Goal: Task Accomplishment & Management: Complete application form

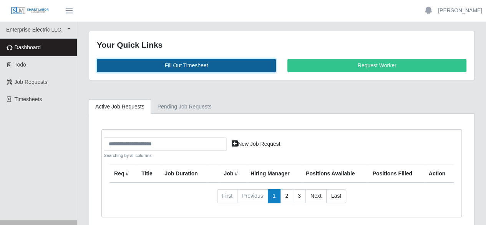
click at [202, 65] on link "Fill Out Timesheet" at bounding box center [186, 65] width 179 height 13
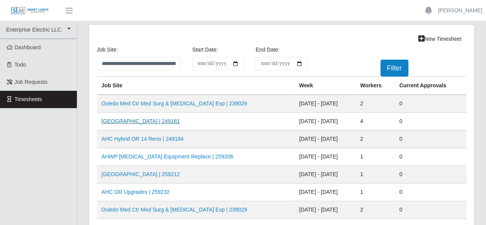
click at [138, 123] on link "AH Celebration Tower | 249181" at bounding box center [140, 121] width 78 height 6
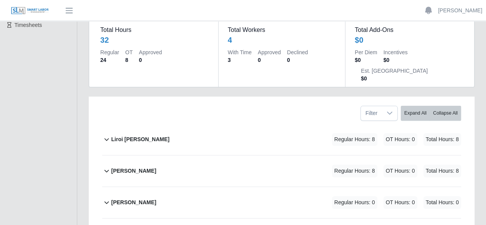
scroll to position [77, 0]
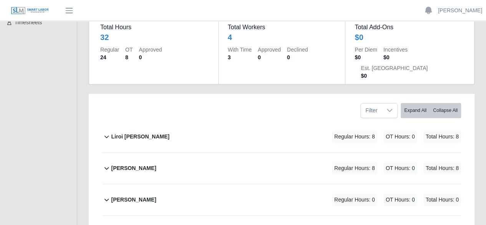
click at [135, 133] on b "Liroi [PERSON_NAME]" at bounding box center [140, 137] width 58 height 8
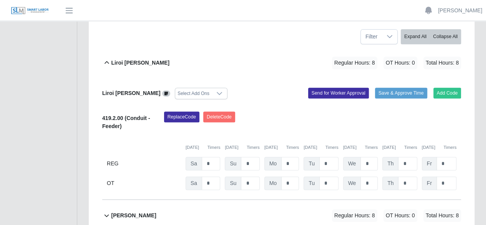
scroll to position [154, 0]
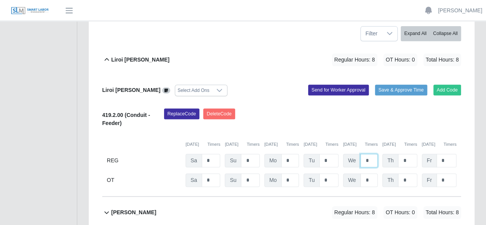
click at [372, 154] on input "*" at bounding box center [368, 160] width 17 height 13
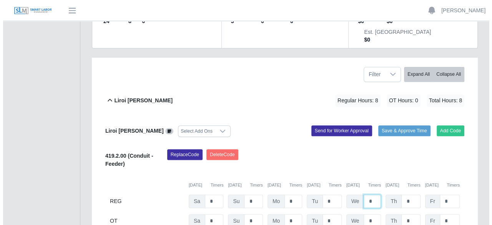
scroll to position [115, 0]
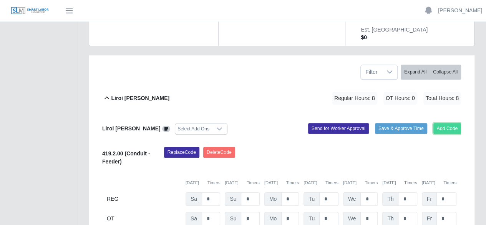
click at [455, 123] on button "Add Code" at bounding box center [447, 128] width 28 height 11
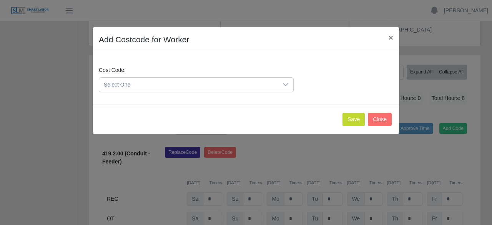
click at [288, 84] on icon at bounding box center [285, 84] width 6 height 6
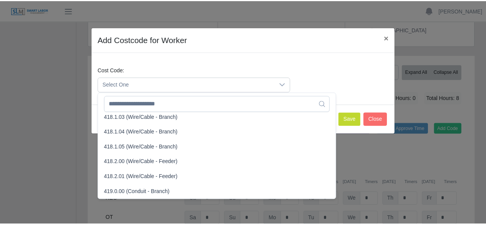
scroll to position [376, 0]
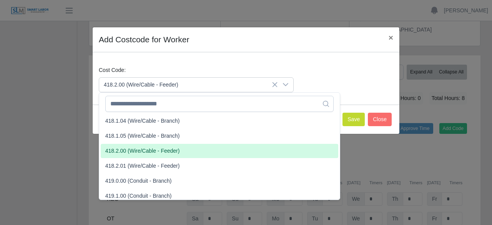
click at [198, 148] on li "418.2.00 (Wire/Cable - Feeder)" at bounding box center [219, 151] width 237 height 14
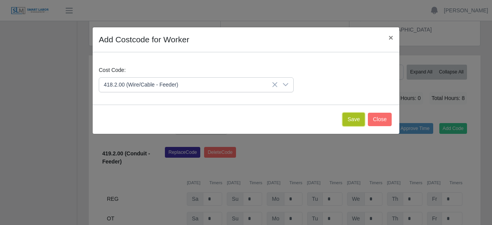
click at [353, 118] on button "Save" at bounding box center [353, 119] width 22 height 13
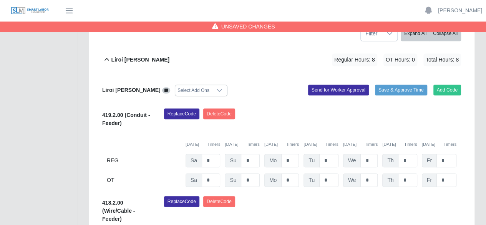
scroll to position [192, 0]
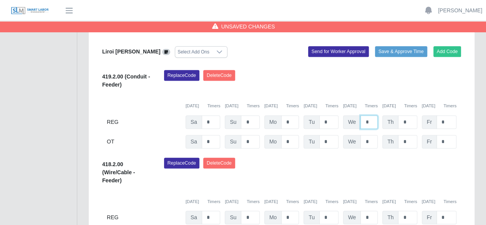
click at [373, 115] on input "*" at bounding box center [368, 121] width 17 height 13
type input "*"
click at [369, 210] on input "*" at bounding box center [368, 216] width 17 height 13
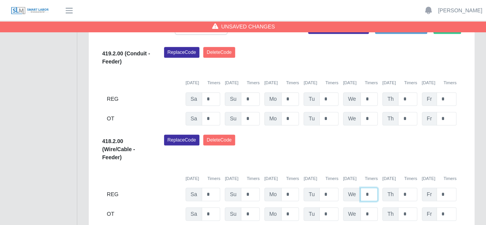
scroll to position [230, 0]
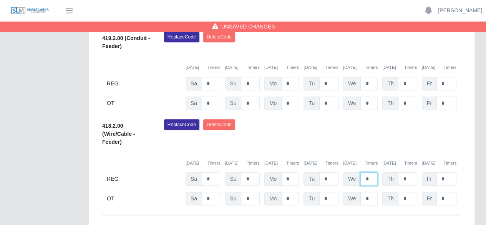
type input "*"
click at [366, 192] on input "*" at bounding box center [368, 198] width 17 height 13
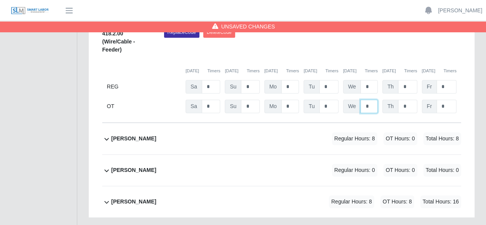
scroll to position [346, 0]
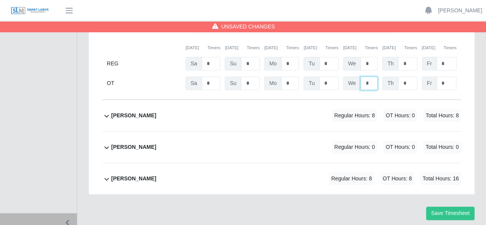
type input "*"
click at [121, 111] on b "Marlin Guerrero" at bounding box center [133, 115] width 45 height 8
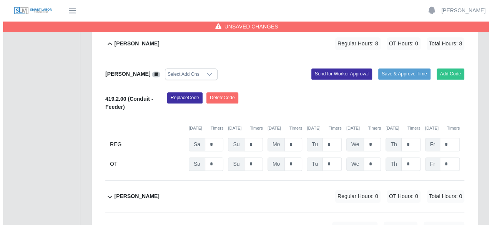
scroll to position [428, 0]
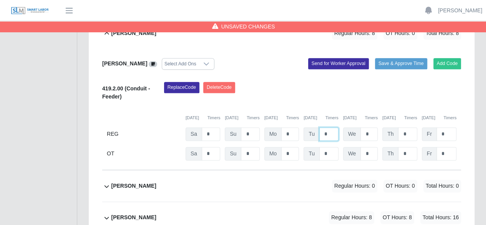
click at [331, 127] on input "*" at bounding box center [328, 133] width 19 height 13
type input "*"
click at [449, 58] on button "Add Code" at bounding box center [447, 63] width 28 height 11
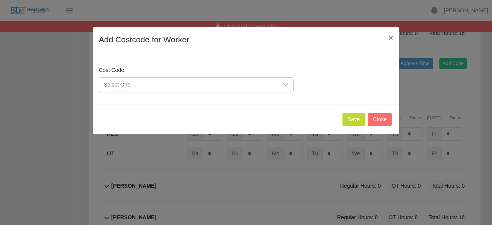
click at [287, 82] on icon at bounding box center [285, 84] width 6 height 6
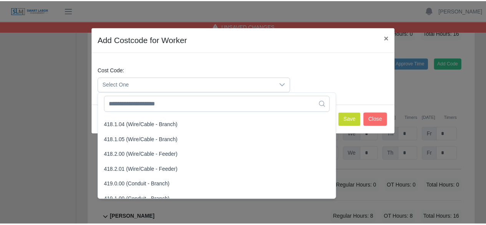
scroll to position [384, 0]
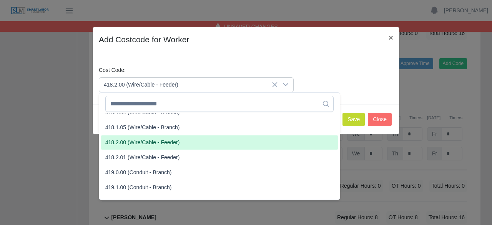
click at [181, 144] on li "418.2.00 (Wire/Cable - Feeder)" at bounding box center [219, 142] width 237 height 14
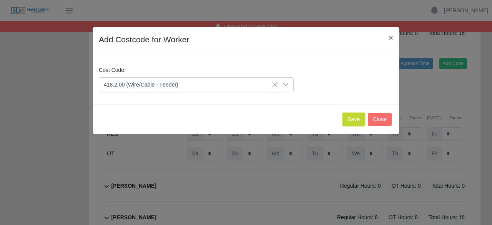
click at [358, 122] on button "Save" at bounding box center [353, 119] width 22 height 13
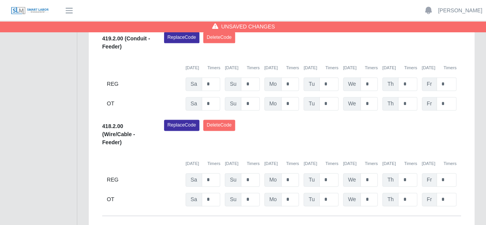
scroll to position [505, 0]
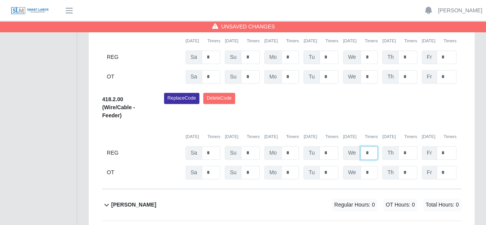
click at [368, 146] on input "*" at bounding box center [368, 152] width 17 height 13
type input "*"
click at [371, 166] on input "*" at bounding box center [368, 172] width 17 height 13
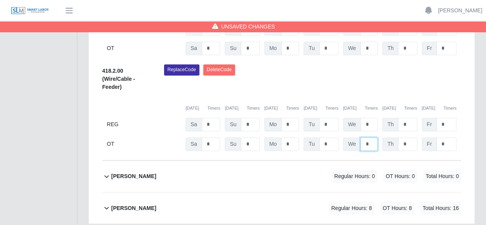
scroll to position [568, 0]
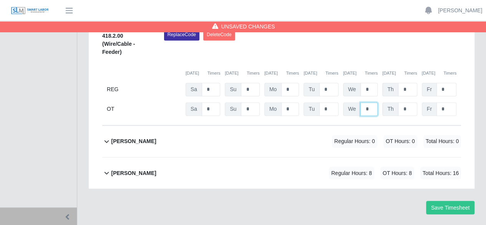
type input "*"
click at [119, 137] on b "Patrick Ely" at bounding box center [133, 141] width 45 height 8
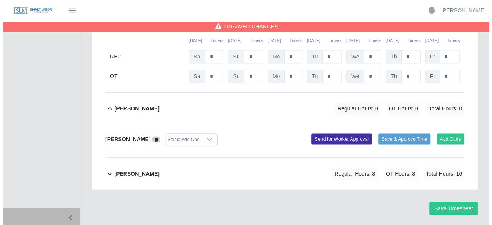
scroll to position [601, 0]
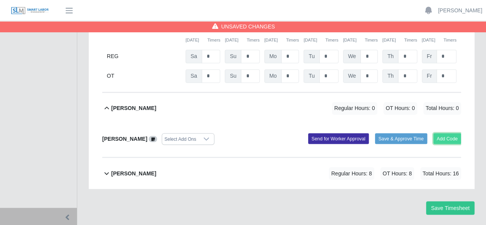
click at [437, 133] on button "Add Code" at bounding box center [447, 138] width 28 height 11
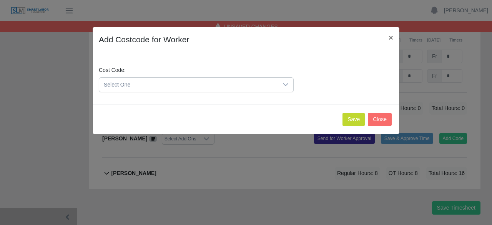
click at [283, 82] on icon at bounding box center [285, 84] width 6 height 6
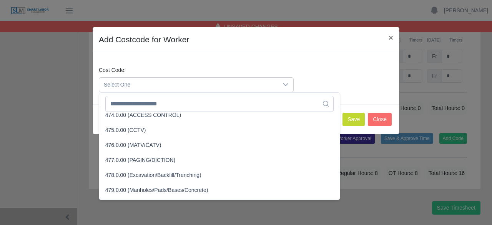
scroll to position [1651, 0]
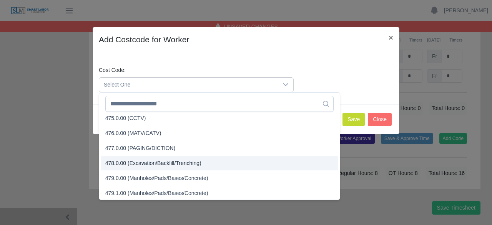
click at [182, 162] on span "478.0.00 (Excavation/Backfill/Trenching)" at bounding box center [153, 163] width 96 height 8
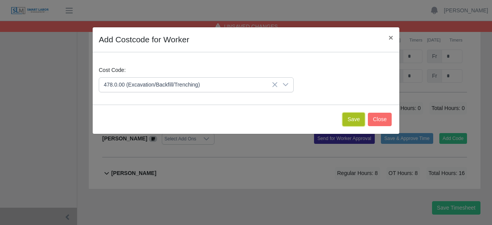
click at [354, 116] on button "Save" at bounding box center [353, 119] width 22 height 13
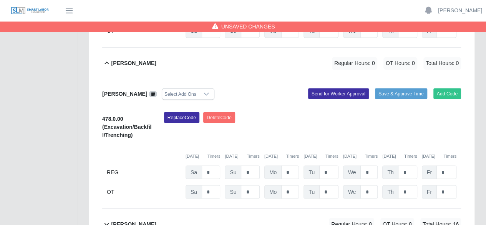
scroll to position [658, 0]
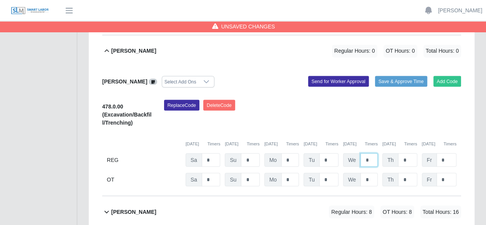
click at [369, 153] on input "*" at bounding box center [368, 159] width 17 height 13
type input "*"
click at [408, 153] on input "*" at bounding box center [407, 159] width 19 height 13
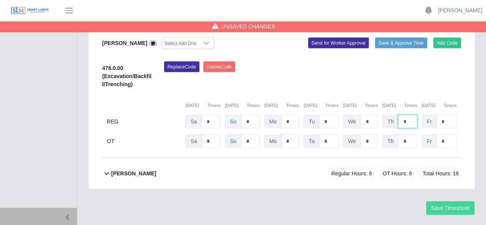
type input "*"
click at [445, 201] on button "Save Timesheet" at bounding box center [450, 207] width 48 height 13
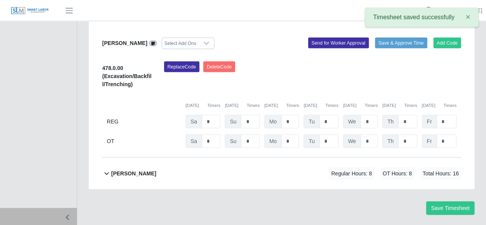
click at [109, 168] on icon at bounding box center [106, 172] width 9 height 9
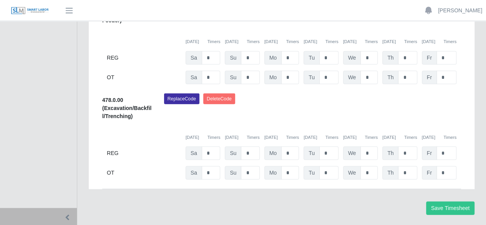
scroll to position [874, 0]
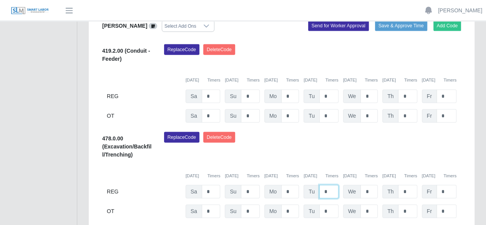
click at [328, 185] on input "*" at bounding box center [328, 191] width 19 height 13
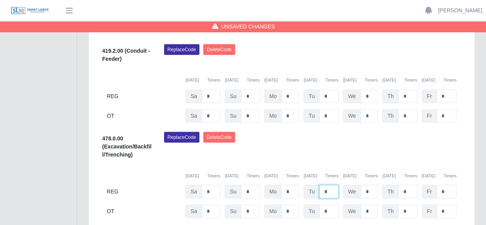
scroll to position [836, 0]
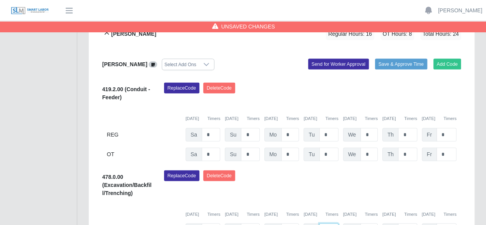
type input "*"
click at [374, 128] on input "*" at bounding box center [368, 134] width 17 height 13
type input "*"
click at [370, 147] on input "*" at bounding box center [368, 153] width 17 height 13
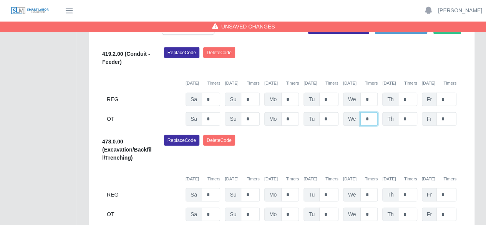
scroll to position [913, 0]
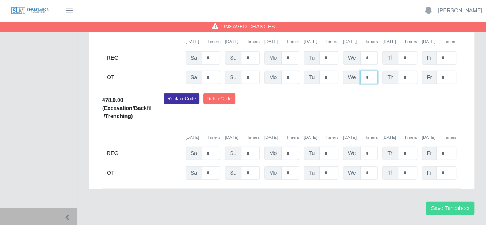
type input "*"
click at [451, 201] on button "Save Timesheet" at bounding box center [450, 207] width 48 height 13
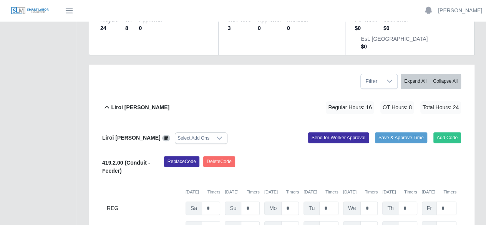
scroll to position [0, 0]
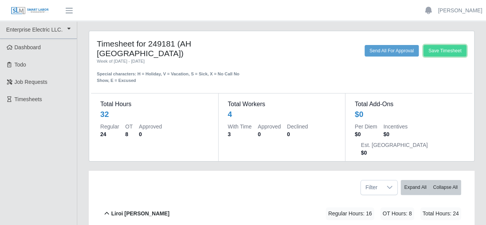
click at [446, 51] on button "Save Timesheet" at bounding box center [444, 51] width 43 height 12
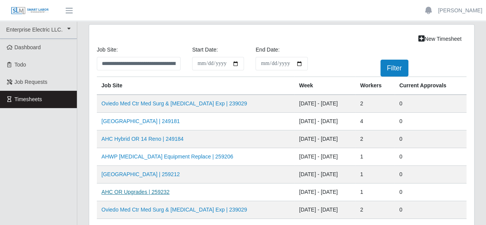
click at [135, 190] on link "AHC OR Upgrades | 259232" at bounding box center [135, 192] width 68 height 6
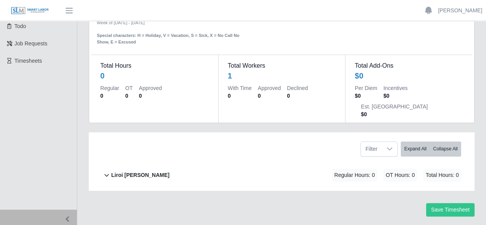
click at [136, 171] on b "Liroi [PERSON_NAME]" at bounding box center [140, 175] width 58 height 8
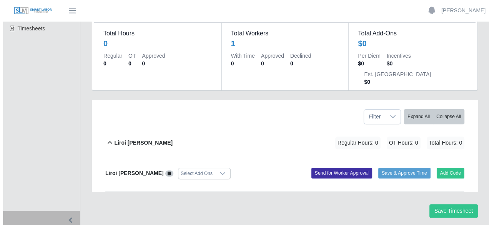
scroll to position [71, 0]
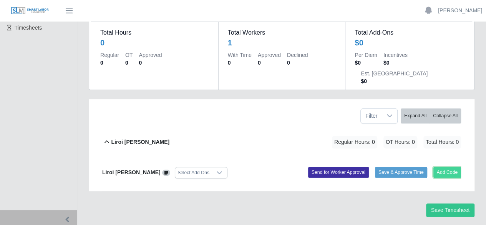
click at [446, 167] on button "Add Code" at bounding box center [447, 172] width 28 height 11
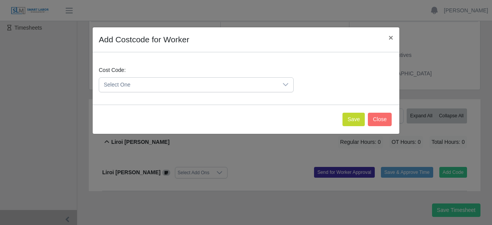
click at [285, 84] on icon at bounding box center [285, 84] width 5 height 3
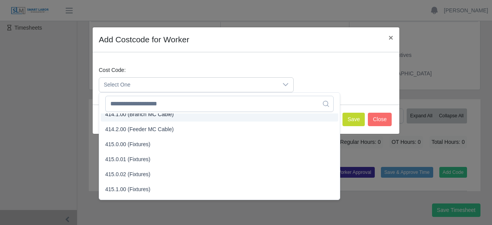
scroll to position [181, 0]
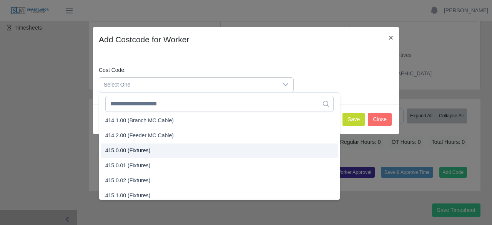
click at [185, 149] on li "415.0.00 (Fixtures)" at bounding box center [219, 150] width 237 height 14
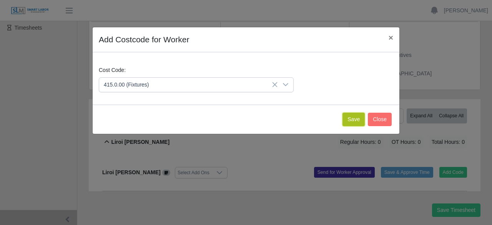
click at [350, 119] on button "Save" at bounding box center [353, 119] width 22 height 13
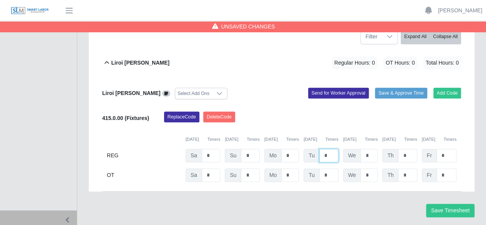
click at [331, 149] on input "*" at bounding box center [328, 155] width 19 height 13
type input "*"
click at [454, 88] on button "Add Code" at bounding box center [447, 93] width 28 height 11
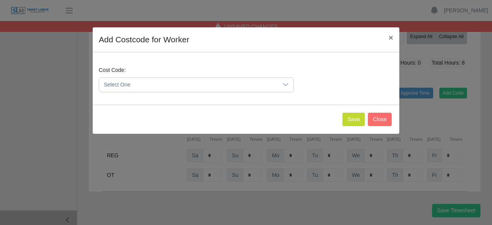
click at [282, 82] on div at bounding box center [285, 85] width 15 height 14
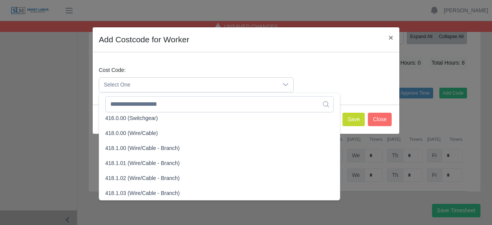
scroll to position [269, 0]
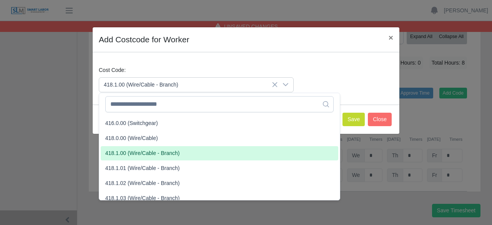
click at [186, 155] on li "418.1.00 (Wire/Cable - Branch)" at bounding box center [219, 153] width 237 height 14
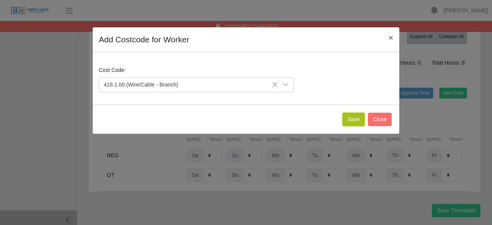
click at [353, 118] on button "Save" at bounding box center [353, 119] width 22 height 13
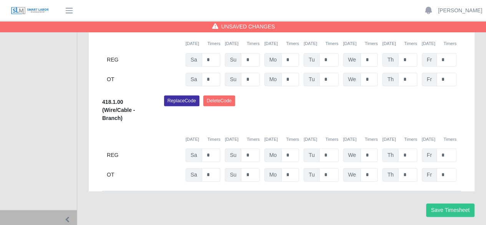
scroll to position [208, 0]
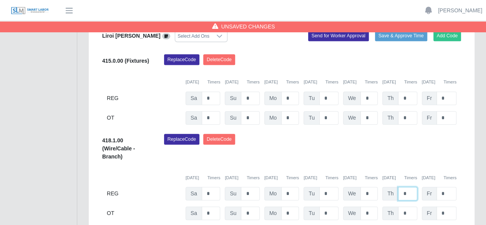
click at [409, 187] on input "*" at bounding box center [407, 193] width 19 height 13
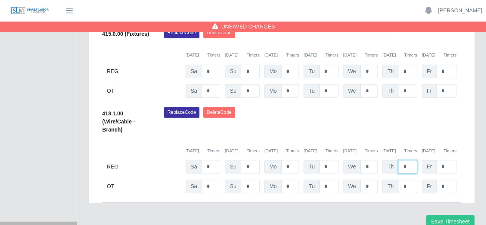
scroll to position [250, 0]
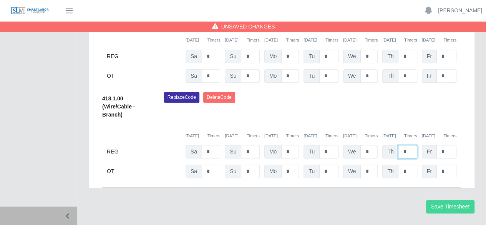
type input "*"
click at [458, 200] on button "Save Timesheet" at bounding box center [450, 206] width 48 height 13
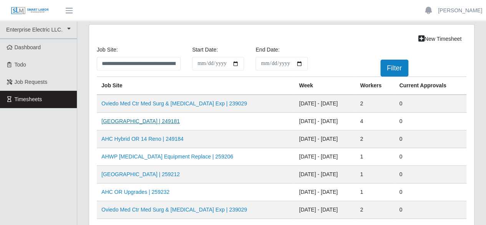
click at [142, 119] on link "[GEOGRAPHIC_DATA] | 249181" at bounding box center [140, 121] width 78 height 6
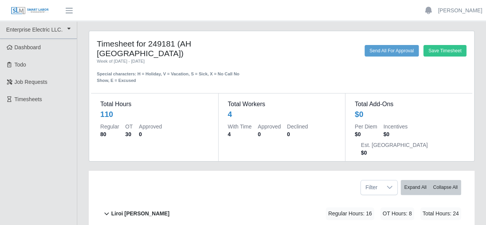
scroll to position [77, 0]
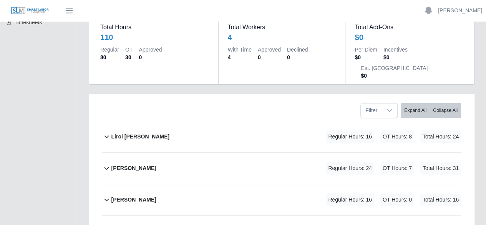
click at [144, 133] on b "Liroi [PERSON_NAME]" at bounding box center [140, 137] width 58 height 8
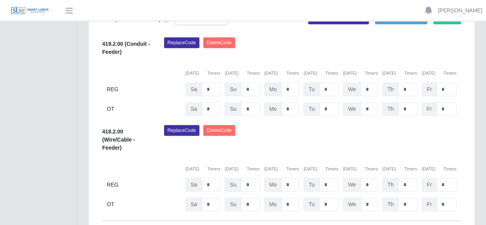
scroll to position [230, 0]
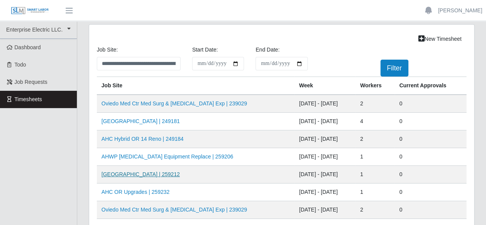
click at [130, 171] on link "HCA Oviedo Medical Center | 259212" at bounding box center [140, 174] width 78 height 6
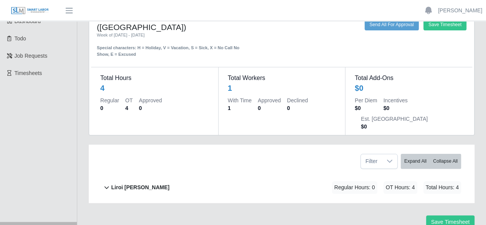
scroll to position [38, 0]
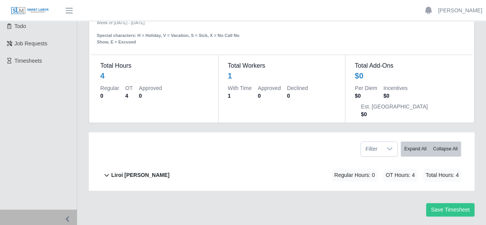
click at [144, 171] on b "Liroi [PERSON_NAME]" at bounding box center [140, 175] width 58 height 8
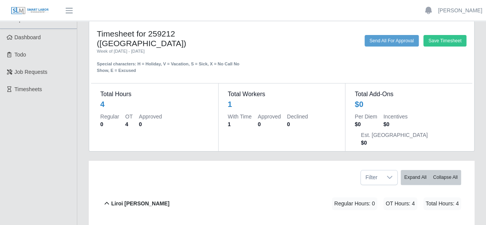
scroll to position [0, 0]
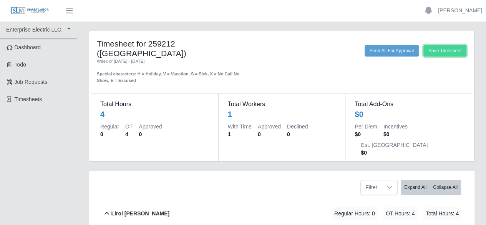
click at [424, 47] on button "Save Timesheet" at bounding box center [444, 51] width 43 height 12
